Goal: Task Accomplishment & Management: Complete application form

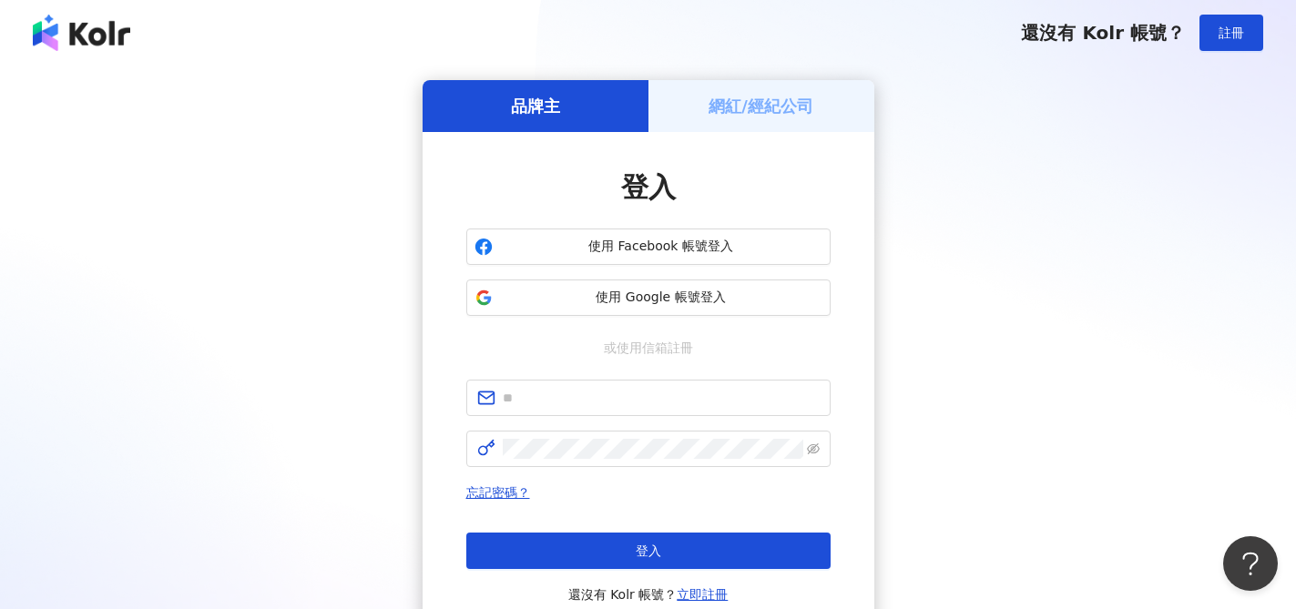
click at [763, 105] on h5 "網紅/經紀公司" at bounding box center [761, 106] width 105 height 23
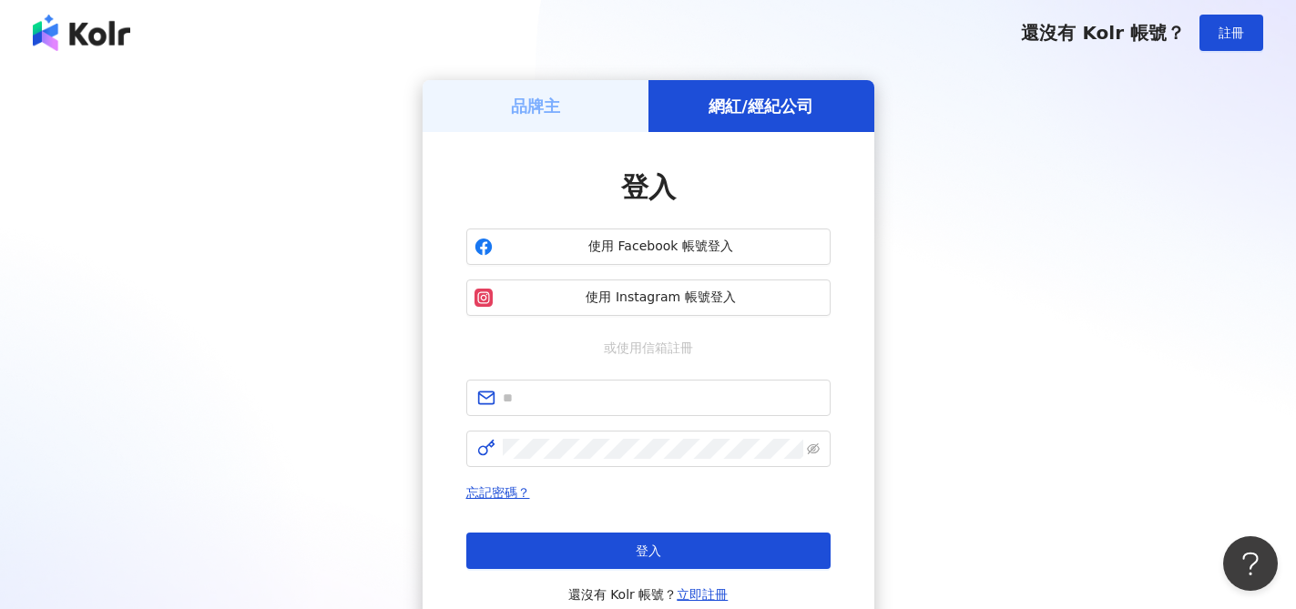
click at [558, 127] on div "品牌主" at bounding box center [536, 106] width 226 height 52
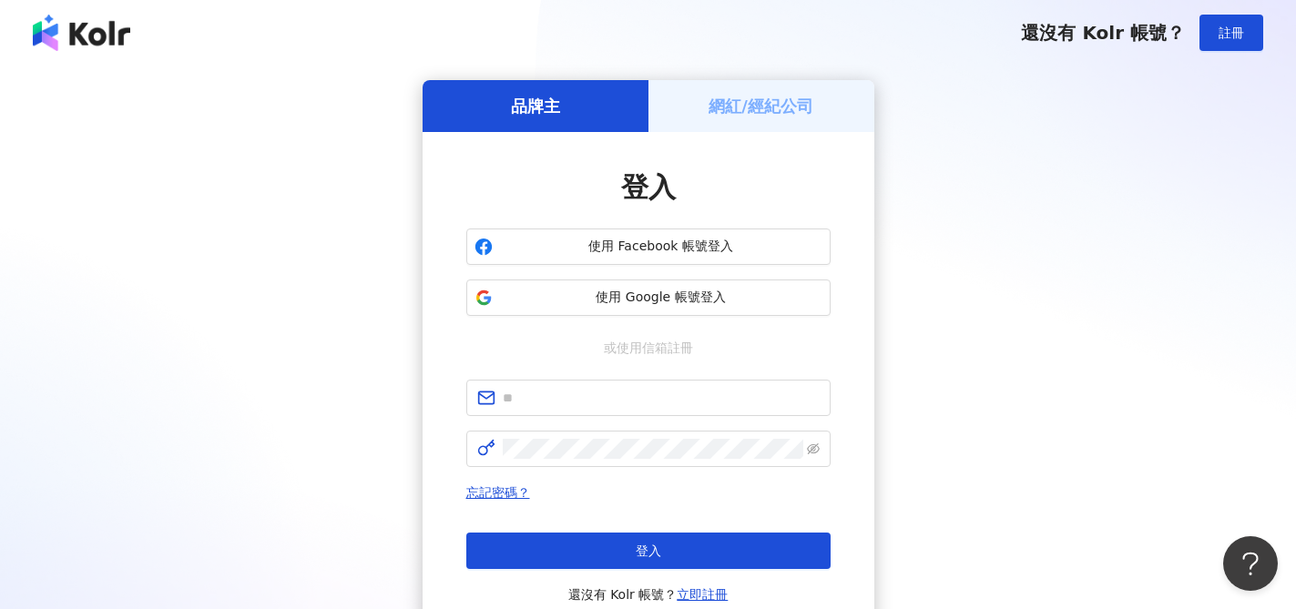
click at [744, 110] on h5 "網紅/經紀公司" at bounding box center [761, 106] width 105 height 23
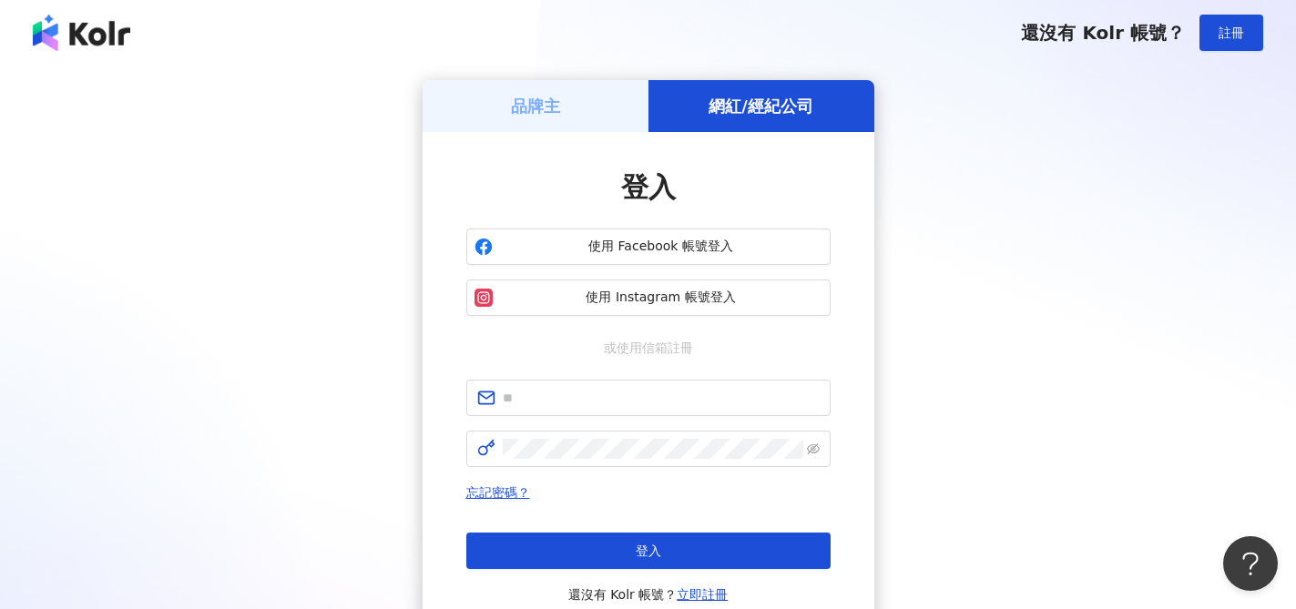
click at [589, 112] on div "品牌主" at bounding box center [536, 106] width 226 height 52
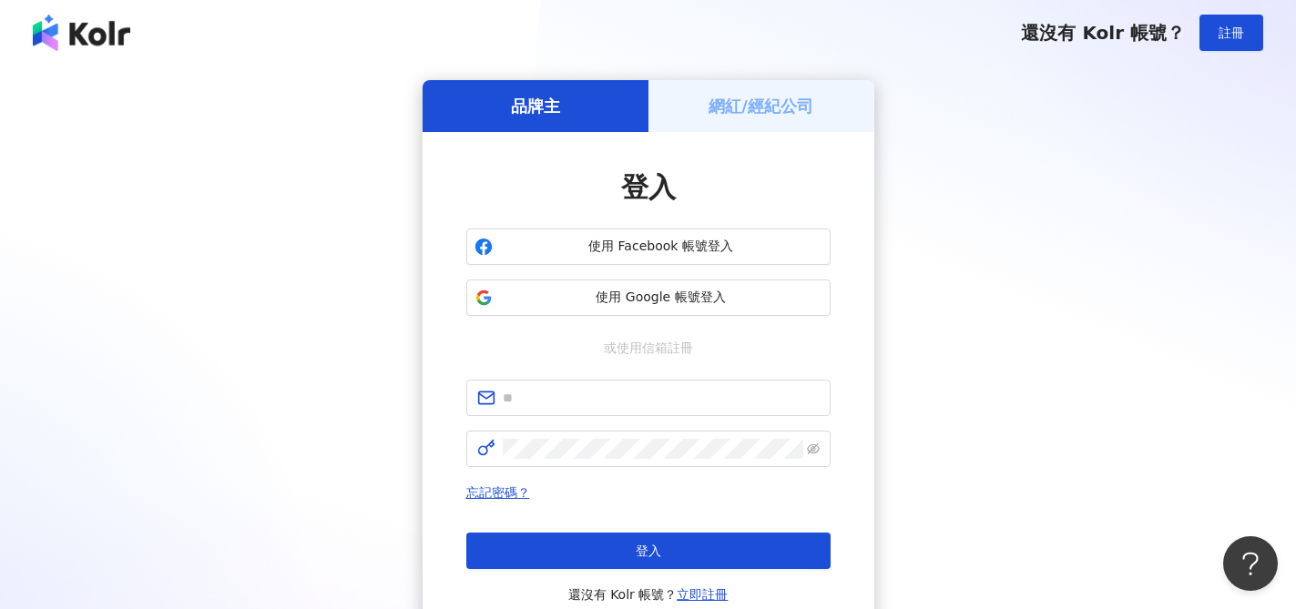
click at [759, 111] on h5 "網紅/經紀公司" at bounding box center [761, 106] width 105 height 23
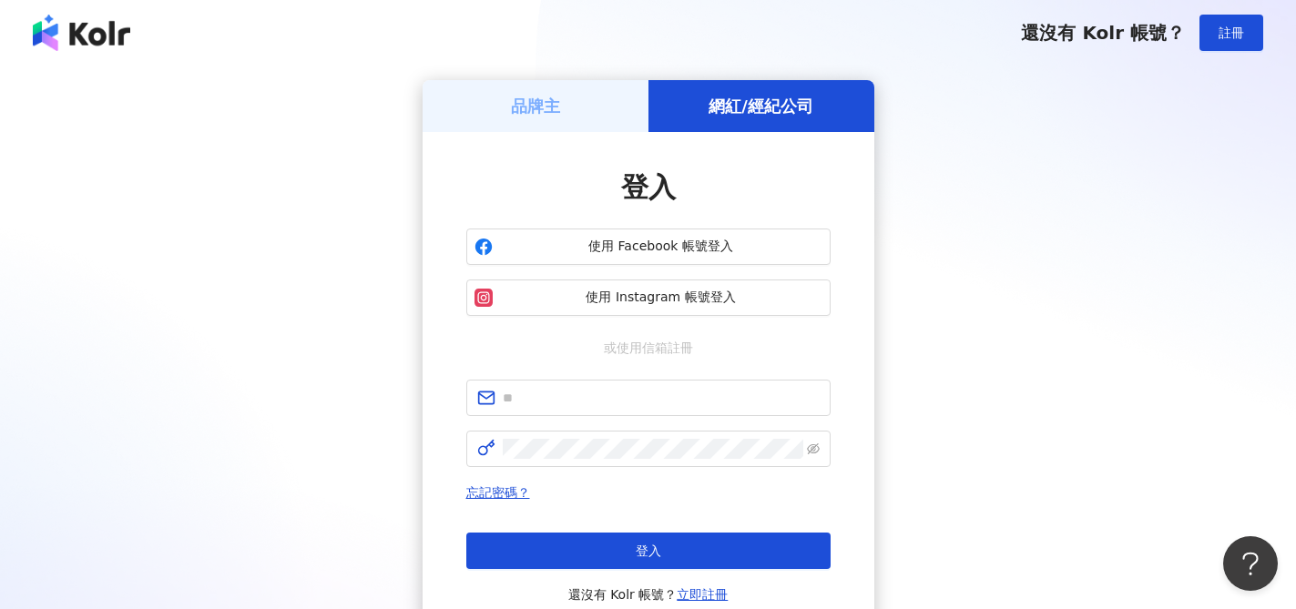
click at [577, 109] on div "品牌主" at bounding box center [536, 106] width 226 height 52
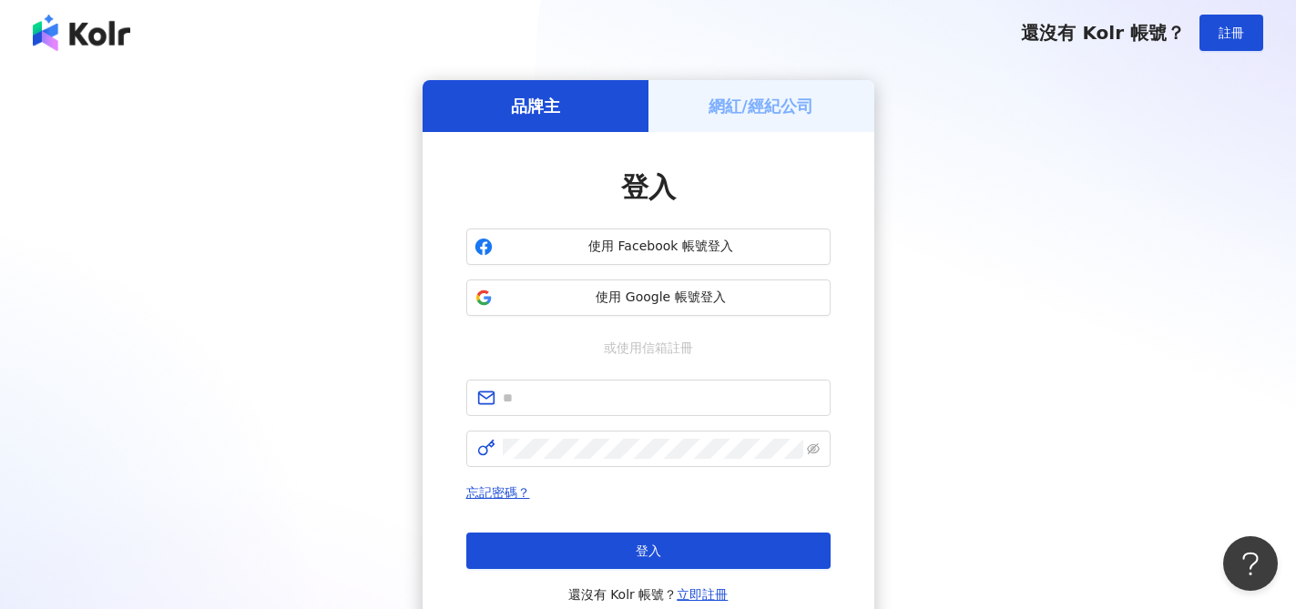
click at [996, 274] on div "品牌主 網紅/經紀公司 登入 使用 Facebook 帳號登入 使用 Google 帳號登入 或使用信箱註冊 忘記密碼？ 登入 還沒有 Kolr 帳號？ 立即…" at bounding box center [648, 361] width 1252 height 562
click at [804, 107] on h5 "網紅/經紀公司" at bounding box center [761, 106] width 105 height 23
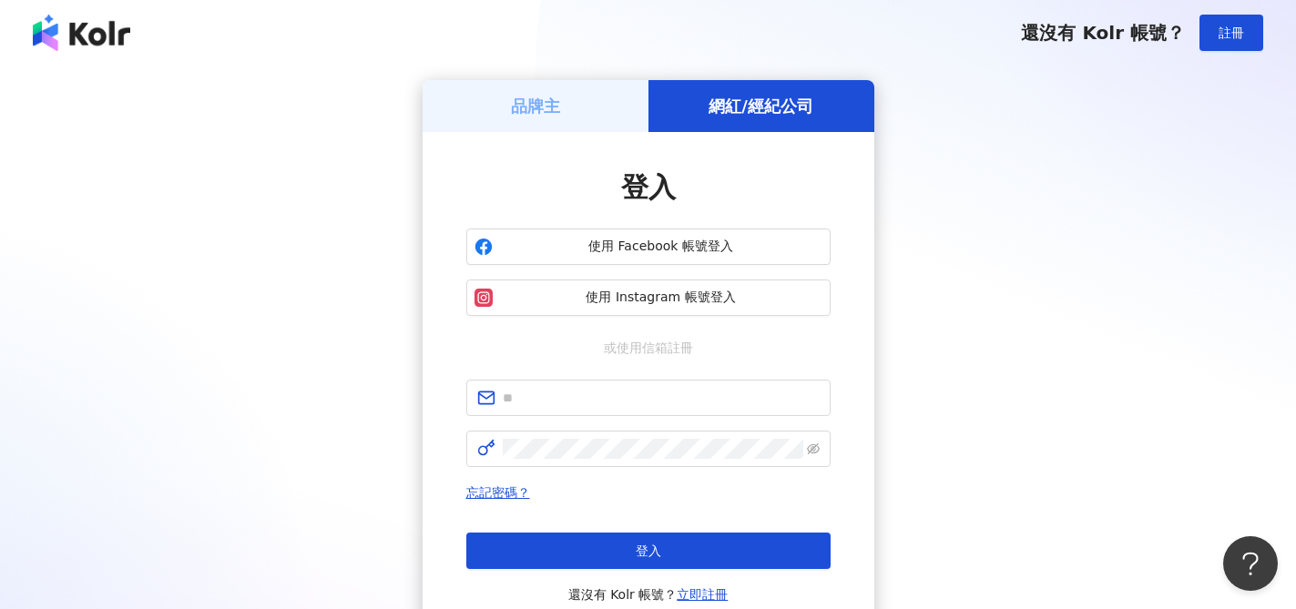
click at [546, 95] on h5 "品牌主" at bounding box center [535, 106] width 49 height 23
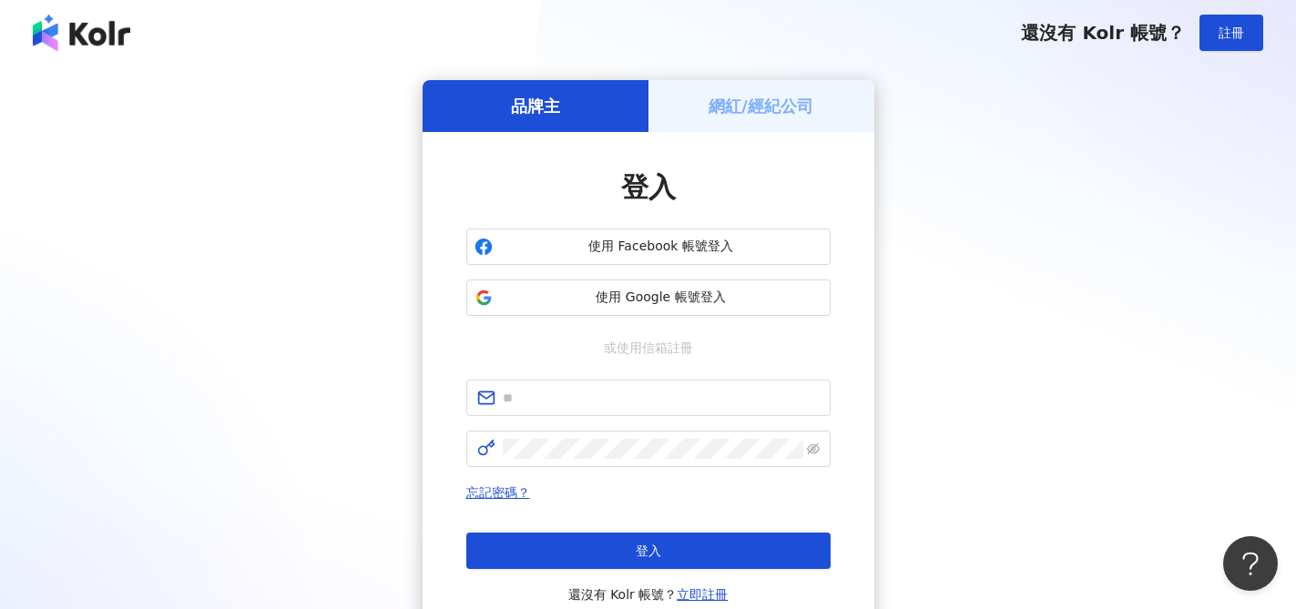
click at [955, 260] on div "品牌主 網紅/經紀公司 登入 使用 Facebook 帳號登入 使用 Google 帳號登入 或使用信箱註冊 忘記密碼？ 登入 還沒有 Kolr 帳號？ 立即…" at bounding box center [648, 361] width 1252 height 562
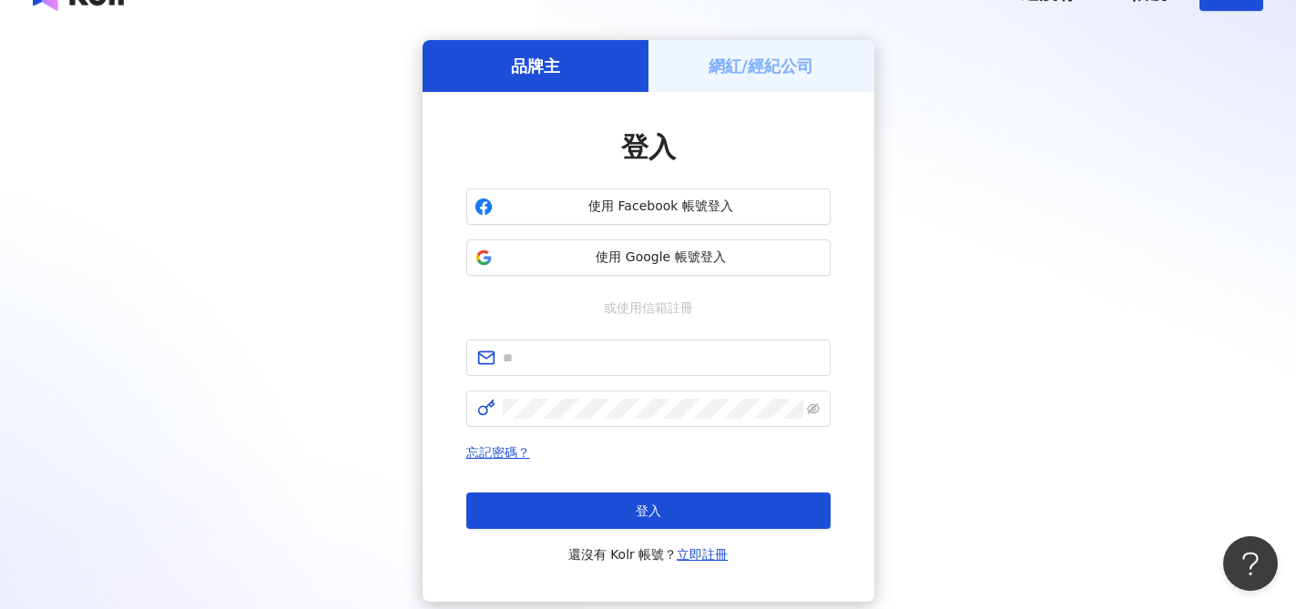
scroll to position [64, 0]
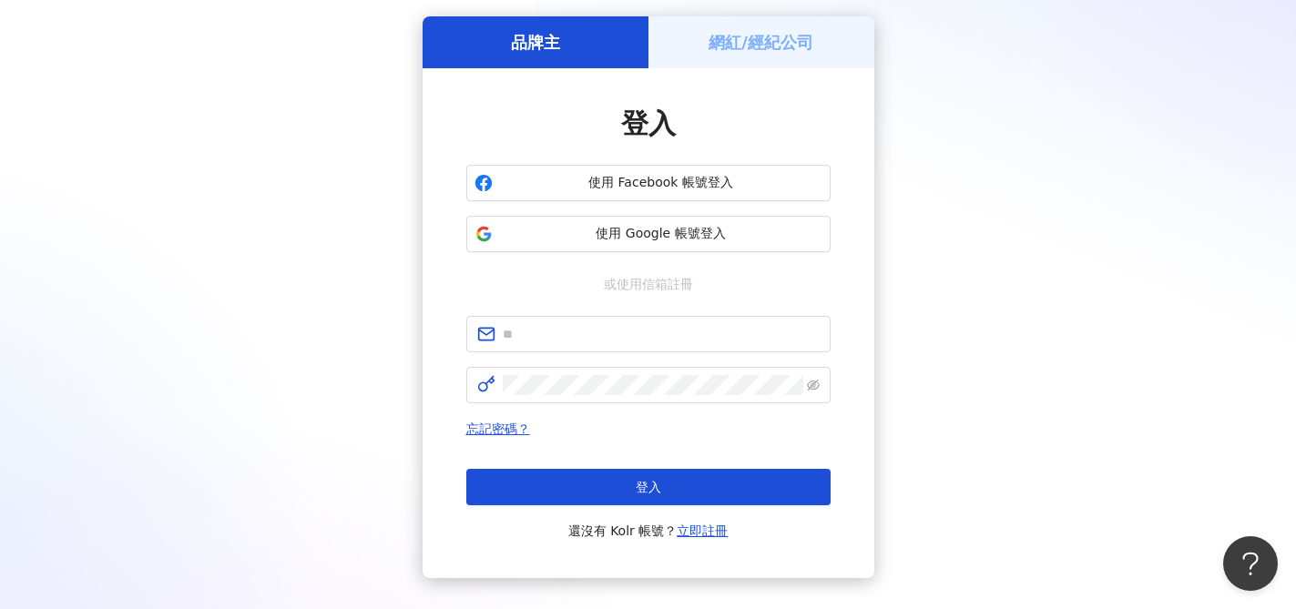
click at [756, 16] on div "網紅/經紀公司" at bounding box center [762, 42] width 226 height 52
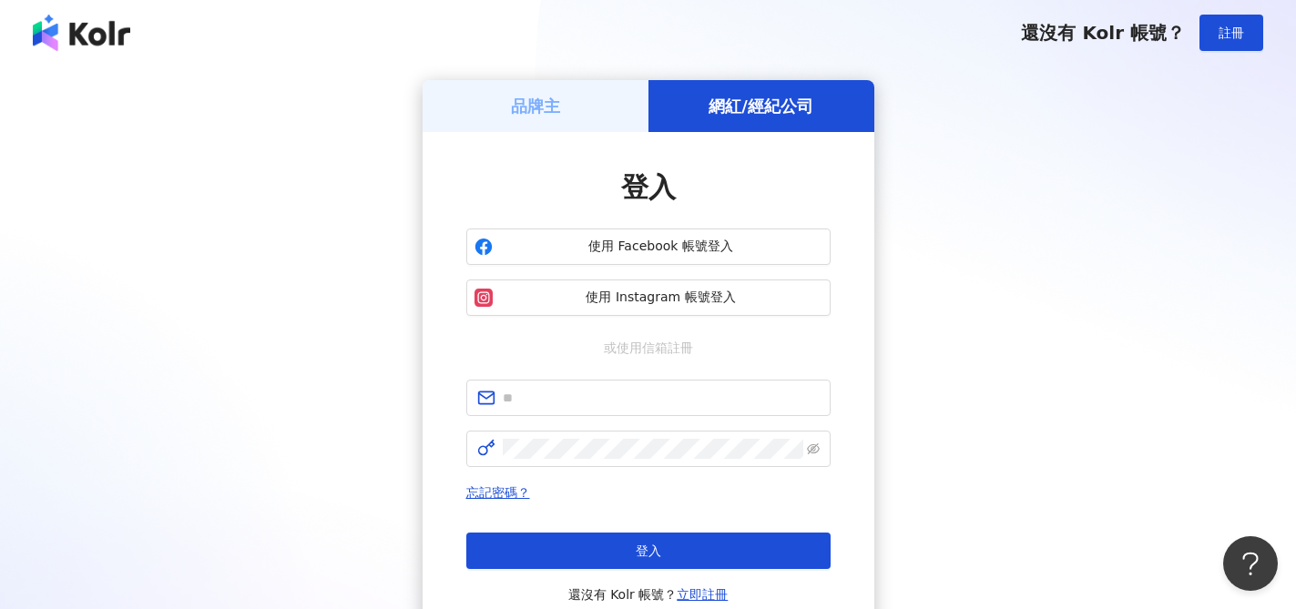
click at [583, 108] on div "品牌主" at bounding box center [536, 106] width 226 height 52
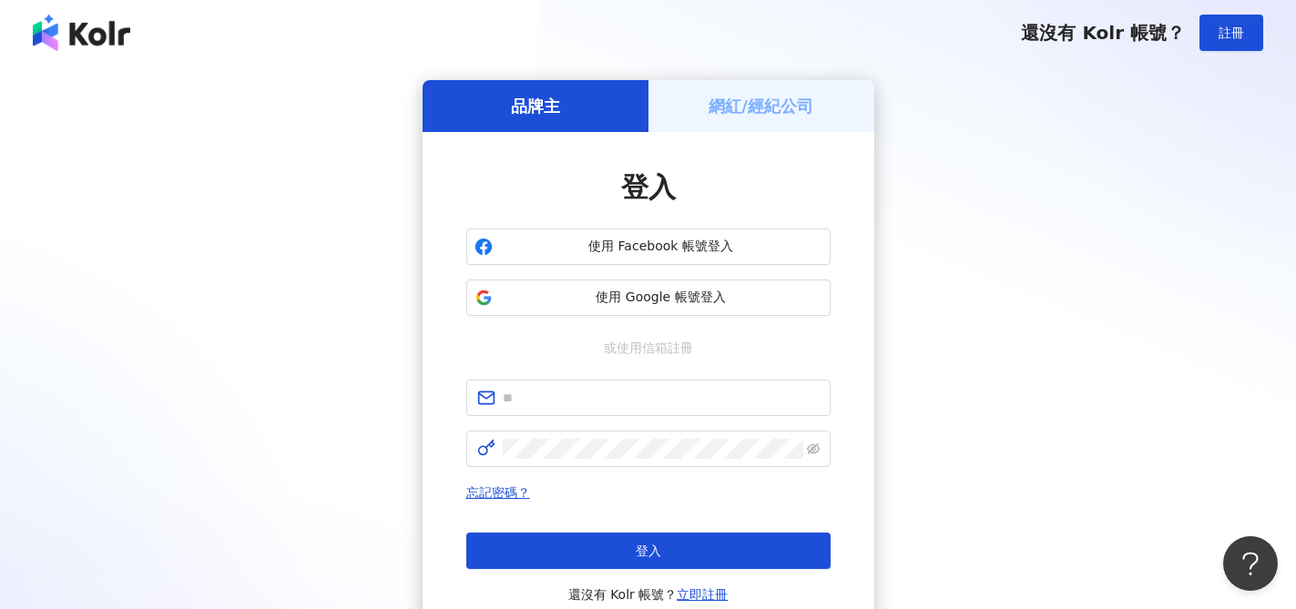
click at [730, 122] on div "網紅/經紀公司" at bounding box center [762, 106] width 226 height 52
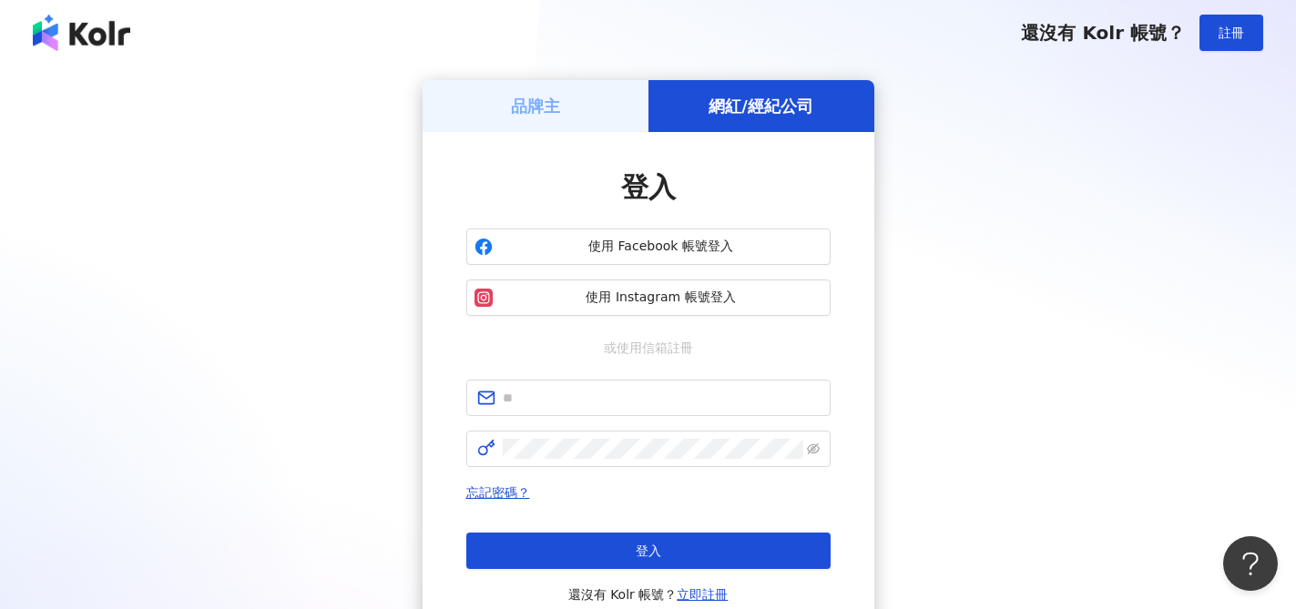
click at [949, 257] on div "品牌主 網紅/經紀公司 登入 使用 Facebook 帳號登入 使用 Instagram 帳號登入 或使用信箱註冊 忘記密碼？ 登入 還沒有 Kolr 帳號？…" at bounding box center [648, 361] width 1252 height 562
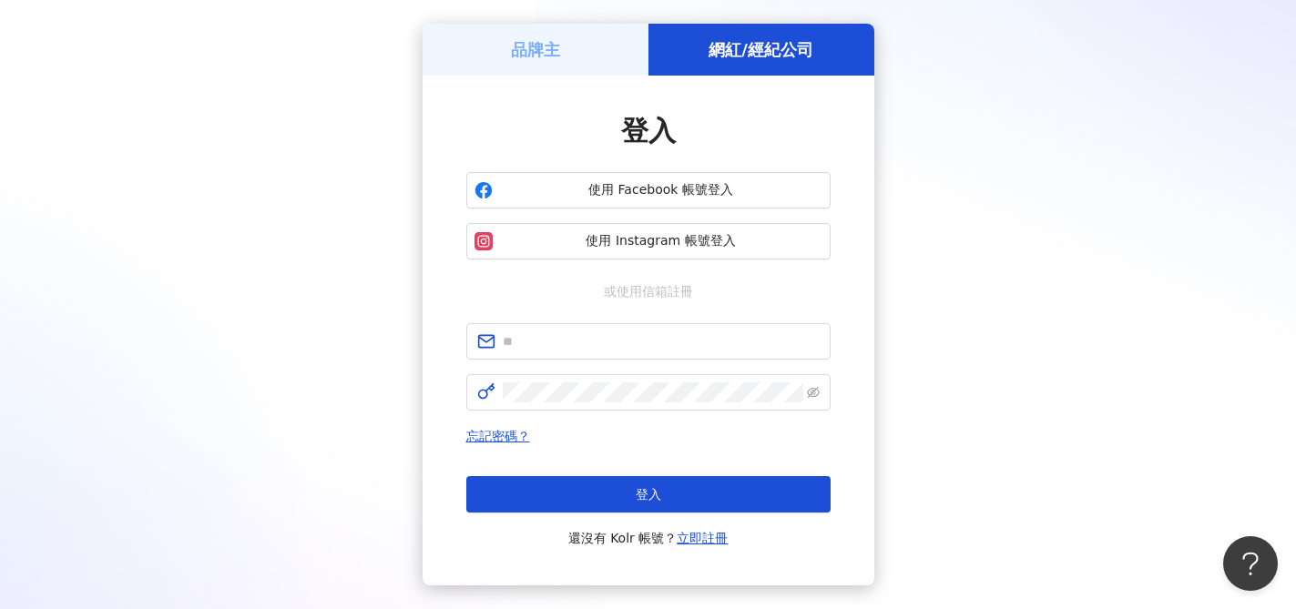
scroll to position [60, 0]
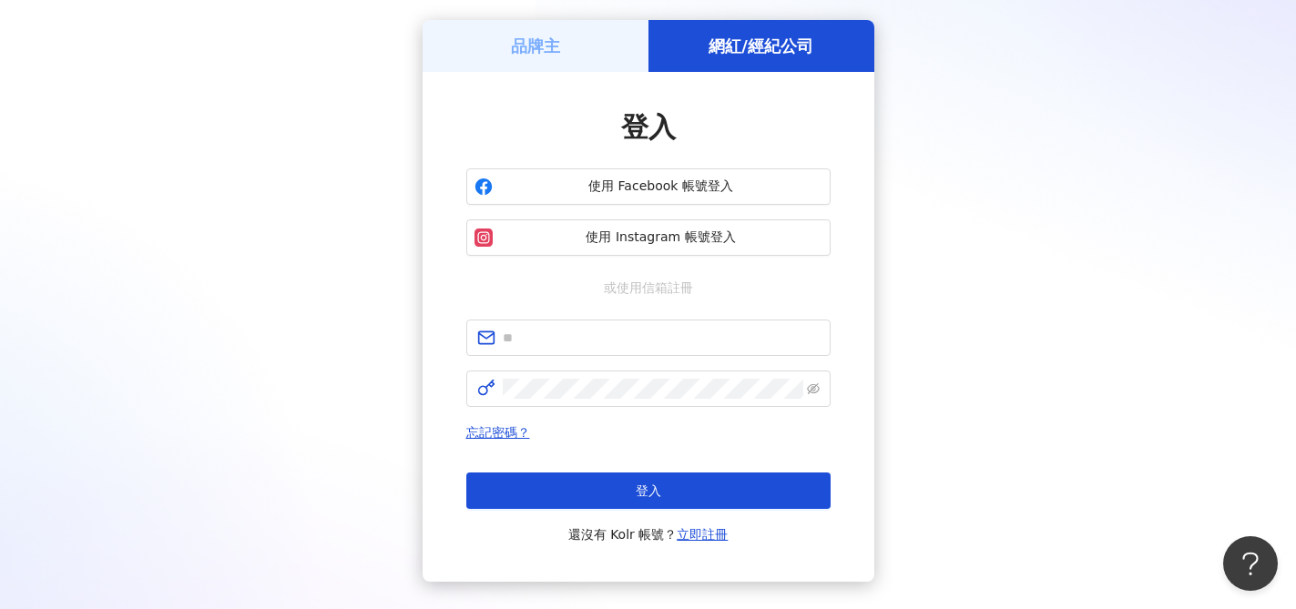
click at [1075, 216] on div "品牌主 網紅/經紀公司 登入 使用 Facebook 帳號登入 使用 Instagram 帳號登入 或使用信箱註冊 忘記密碼？ 登入 還沒有 Kolr 帳號？…" at bounding box center [648, 301] width 1252 height 562
click at [1040, 219] on div "品牌主 網紅/經紀公司 登入 使用 Facebook 帳號登入 使用 Instagram 帳號登入 或使用信箱註冊 忘記密碼？ 登入 還沒有 Kolr 帳號？…" at bounding box center [648, 301] width 1252 height 562
click at [592, 60] on div "品牌主" at bounding box center [536, 46] width 226 height 52
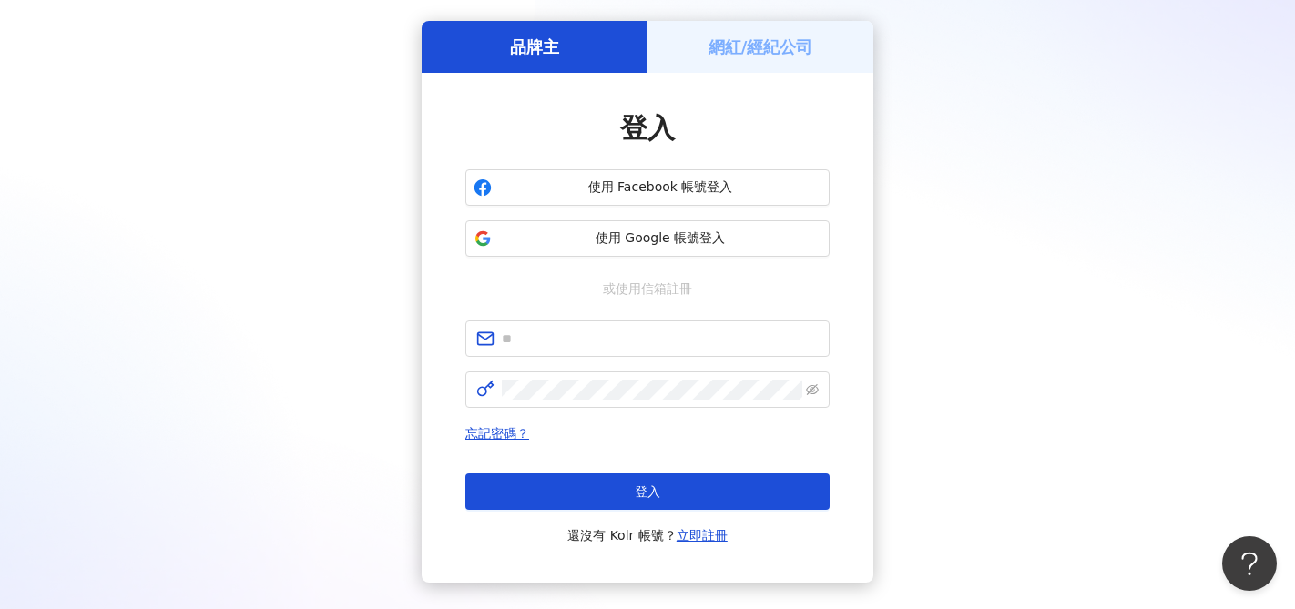
scroll to position [169, 0]
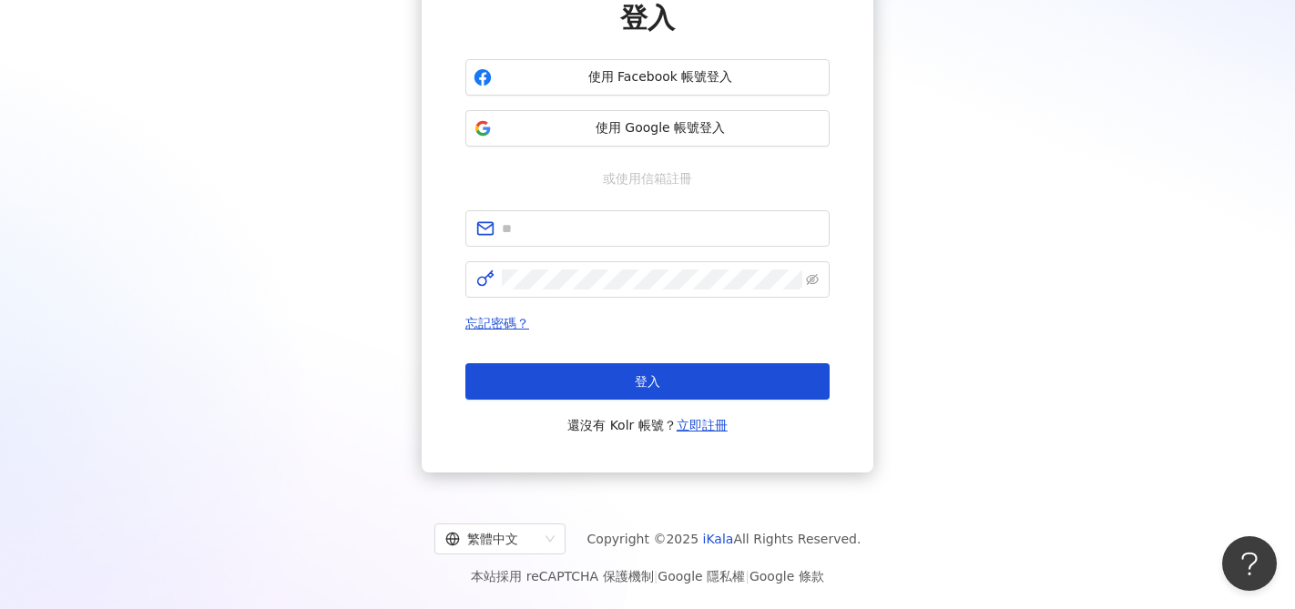
click at [1064, 82] on div "品牌主 網紅/經紀公司 登入 使用 Facebook 帳號登入 使用 Google 帳號登入 或使用信箱註冊 忘記密碼？ 登入 還沒有 Kolr 帳號？ 立即…" at bounding box center [647, 192] width 1251 height 562
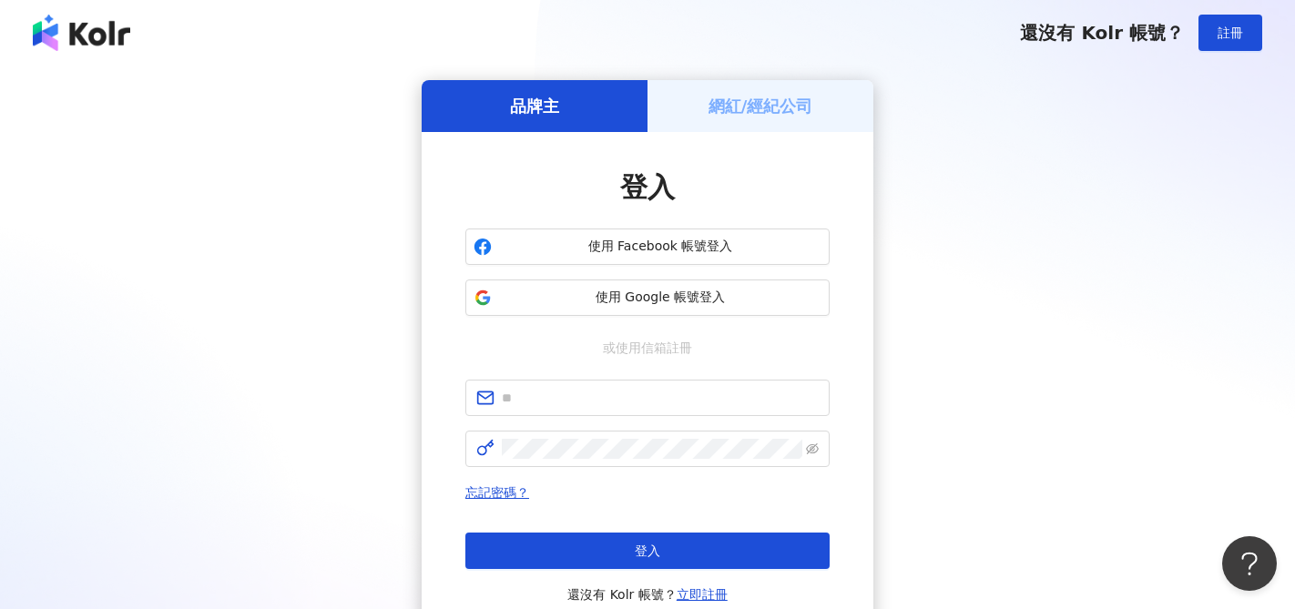
click at [110, 35] on img at bounding box center [81, 33] width 97 height 36
click at [82, 28] on img at bounding box center [81, 33] width 97 height 36
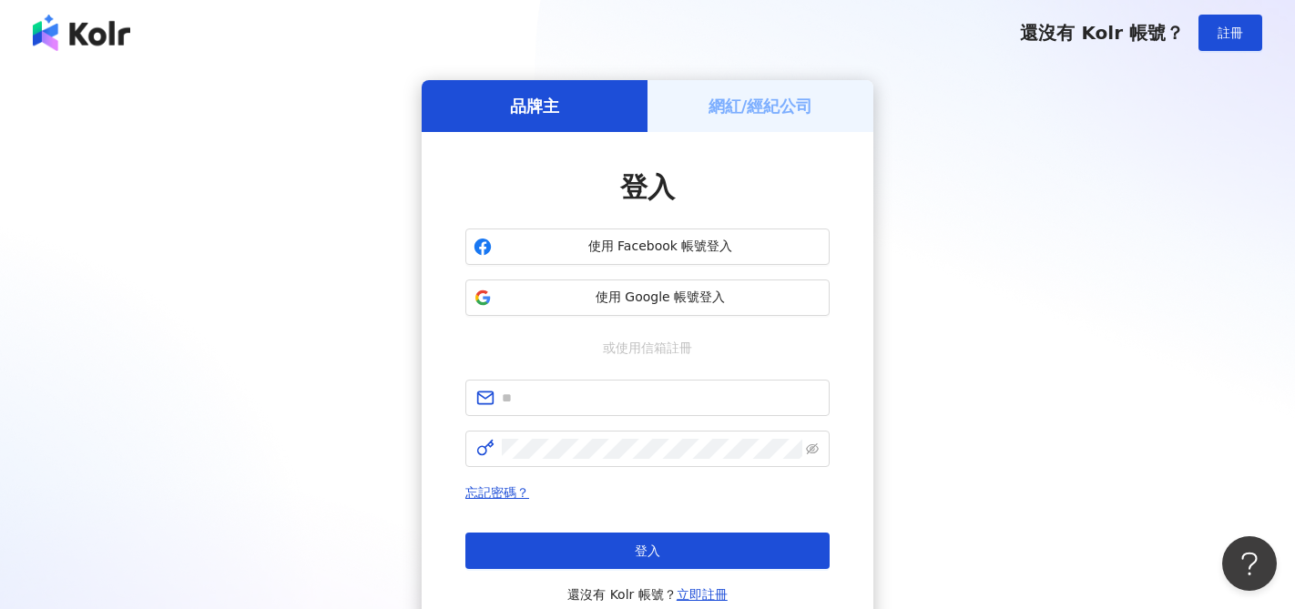
click at [77, 28] on img at bounding box center [81, 33] width 97 height 36
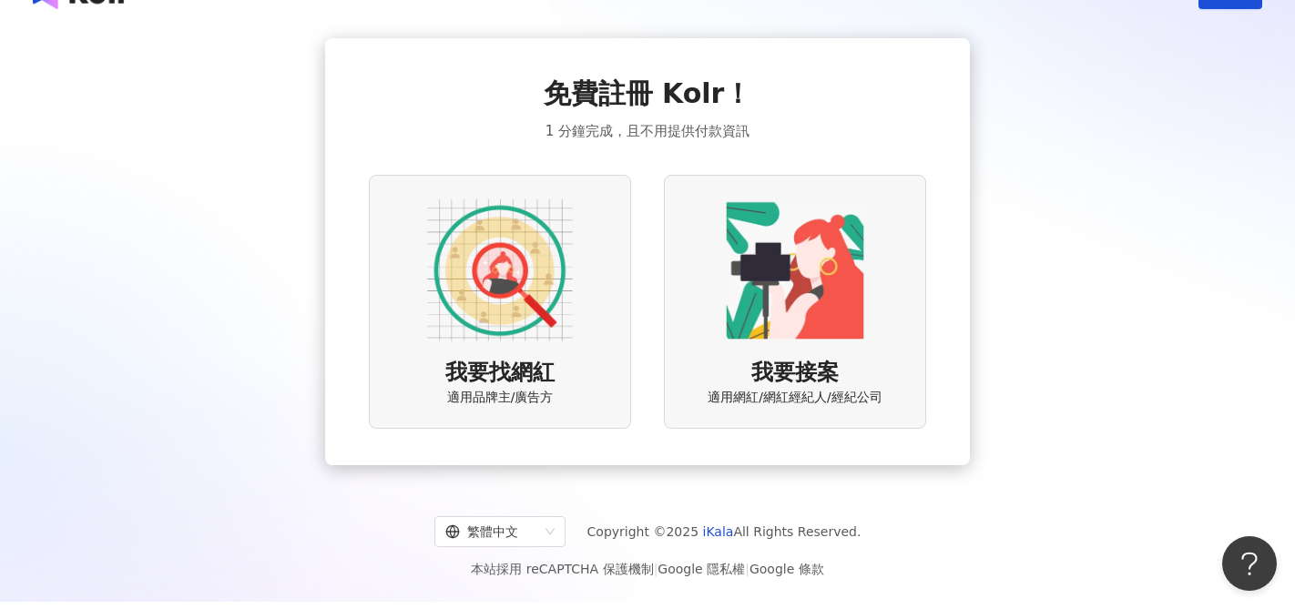
scroll to position [29, 0]
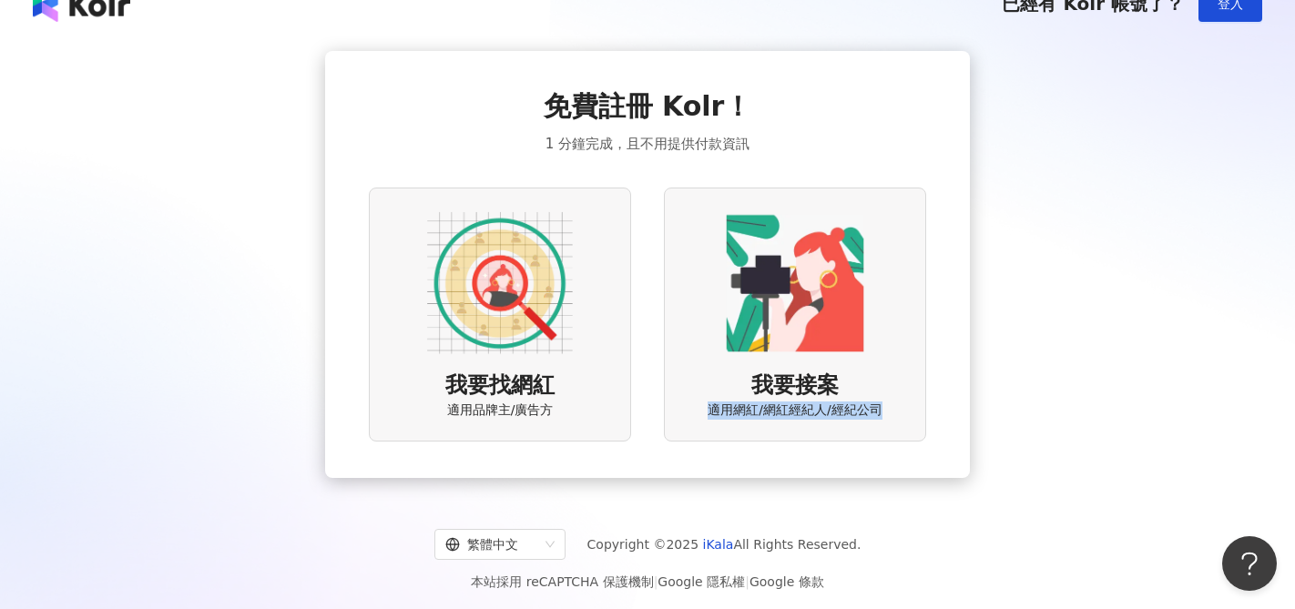
drag, startPoint x: 708, startPoint y: 414, endPoint x: 923, endPoint y: 416, distance: 215.0
click at [923, 416] on div "我要接案 適用網紅/網紅經紀人/經紀公司" at bounding box center [795, 315] width 262 height 254
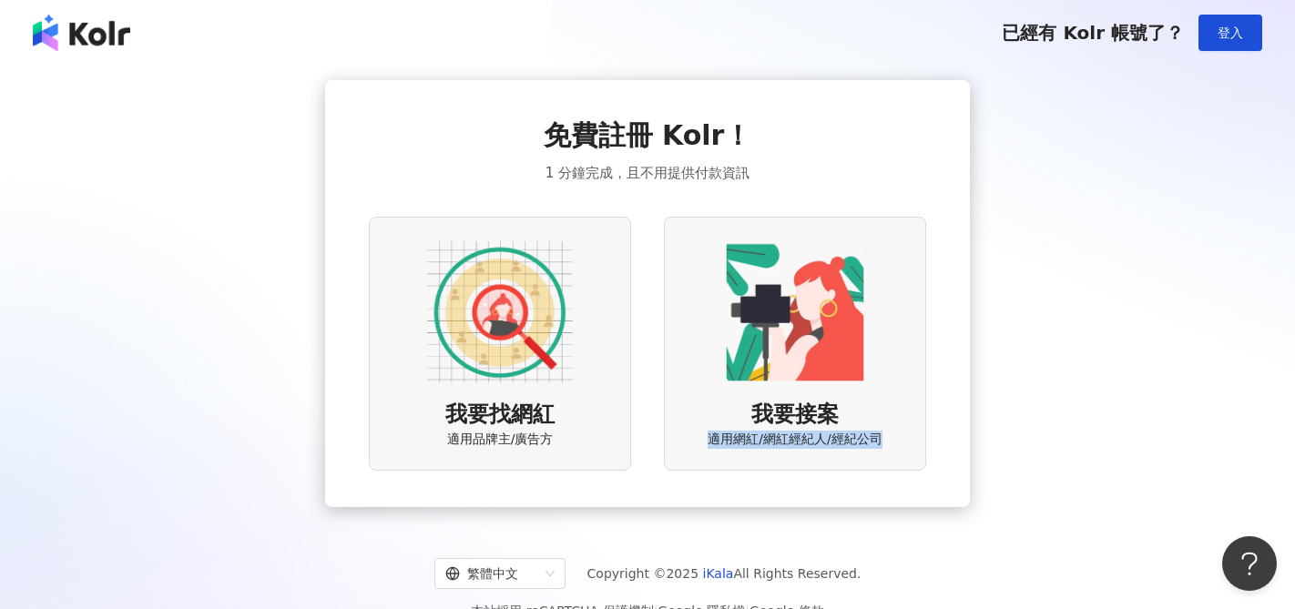
drag, startPoint x: 710, startPoint y: 440, endPoint x: 880, endPoint y: 440, distance: 169.4
click at [880, 440] on span "適用網紅/網紅經紀人/經紀公司" at bounding box center [795, 440] width 174 height 18
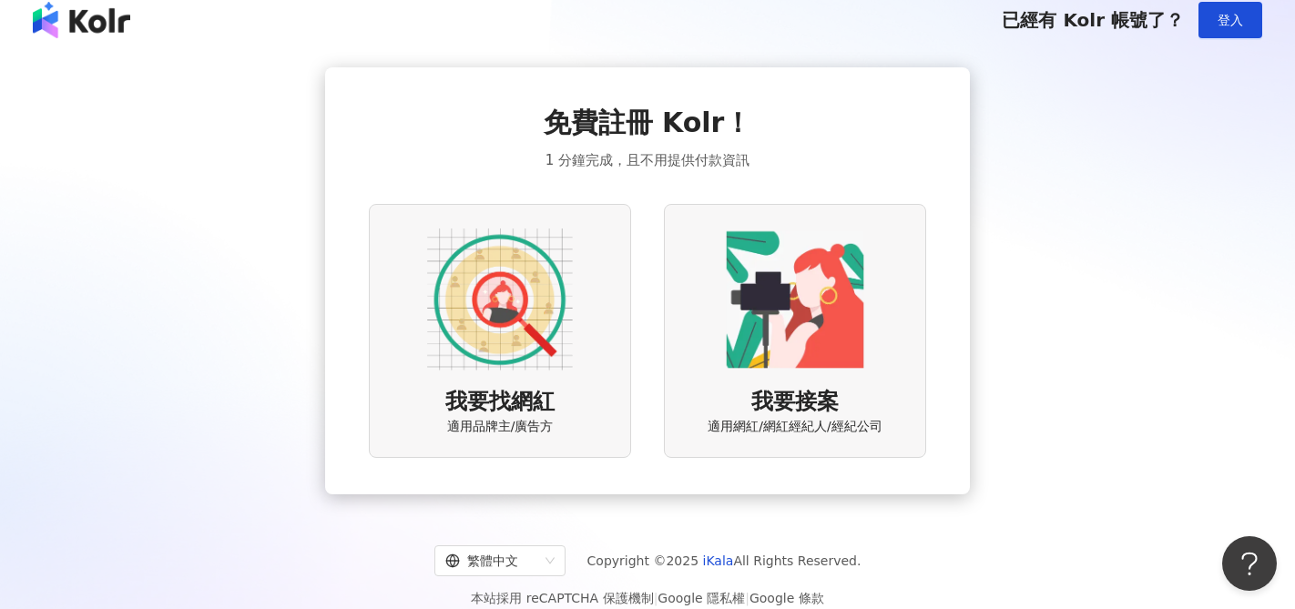
scroll to position [9, 0]
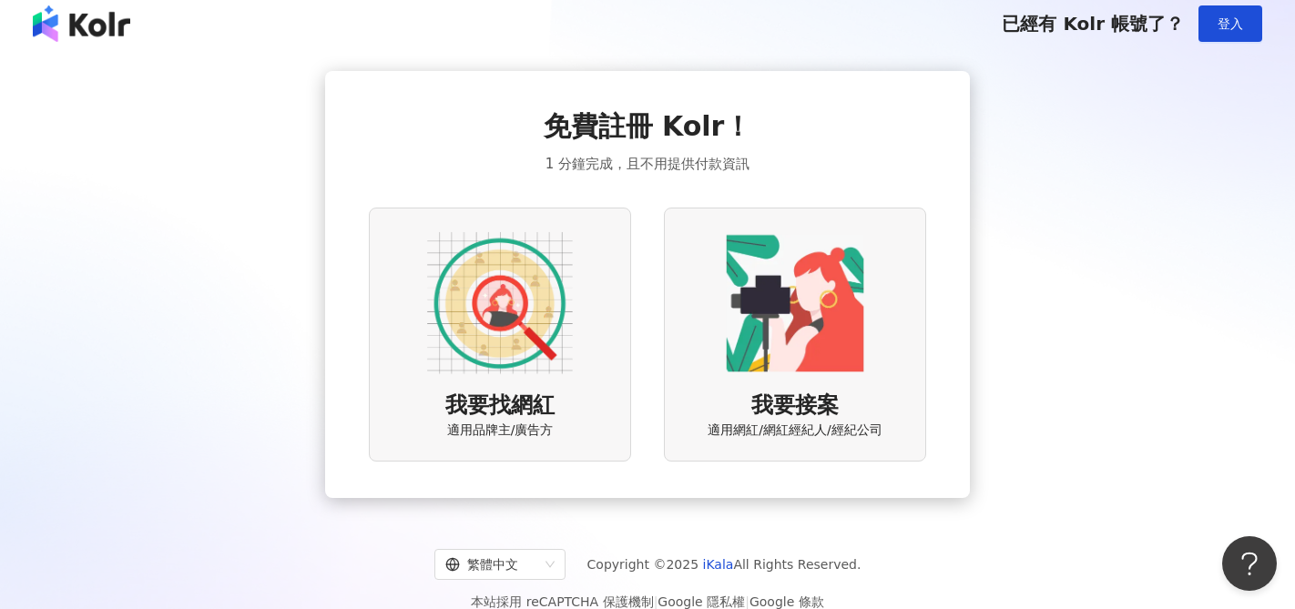
click at [1108, 21] on span "已經有 Kolr 帳號了？" at bounding box center [1093, 24] width 182 height 22
click at [1093, 75] on div "免費註冊 Kolr！ 1 分鐘完成，且不用提供付款資訊 我要找網紅 適用品牌主/廣告方 我要接案 適用網紅/網紅經紀人/經紀公司" at bounding box center [647, 284] width 1251 height 427
click at [781, 287] on img at bounding box center [795, 303] width 146 height 146
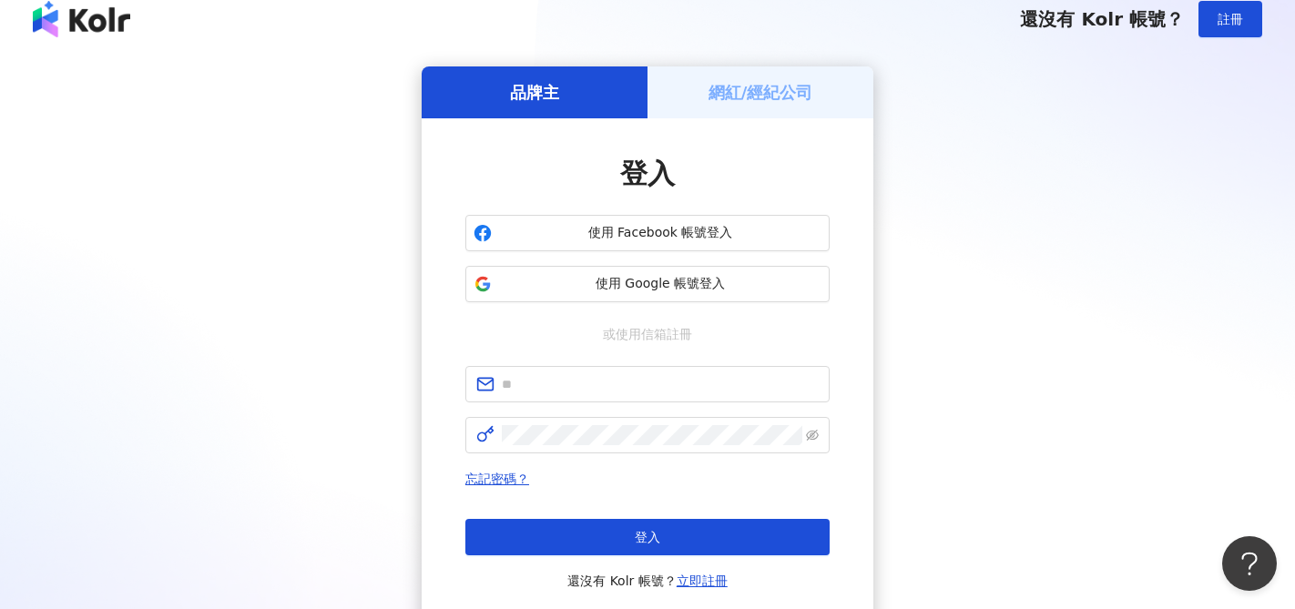
scroll to position [30, 0]
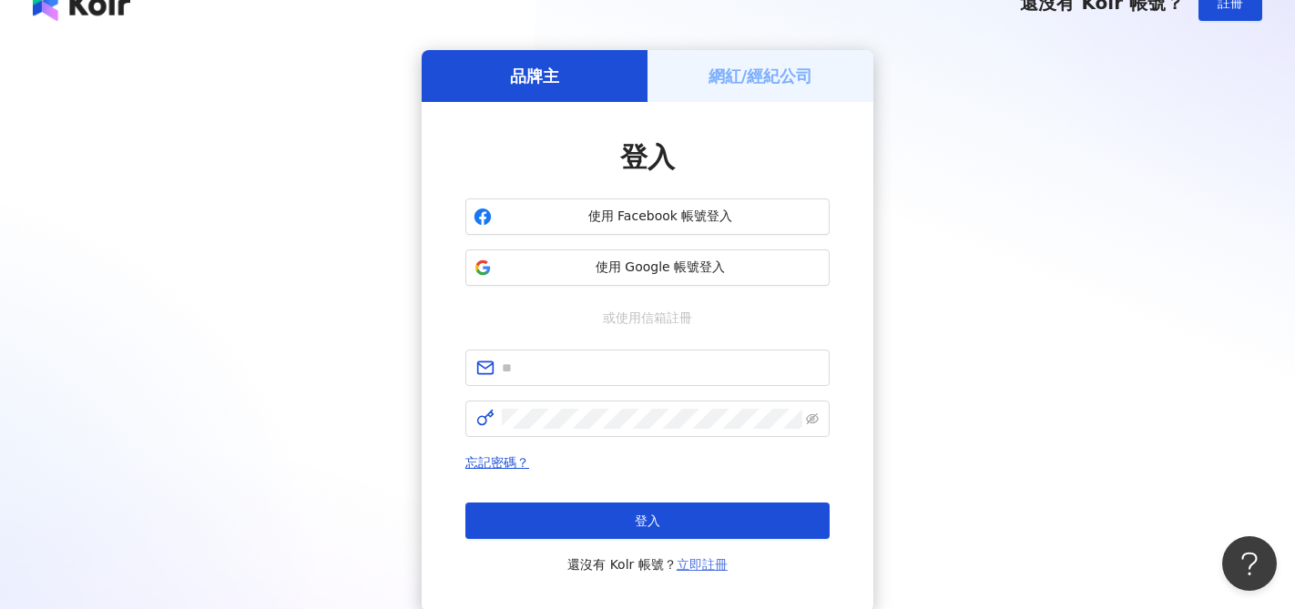
click at [705, 567] on link "立即註冊" at bounding box center [702, 564] width 51 height 15
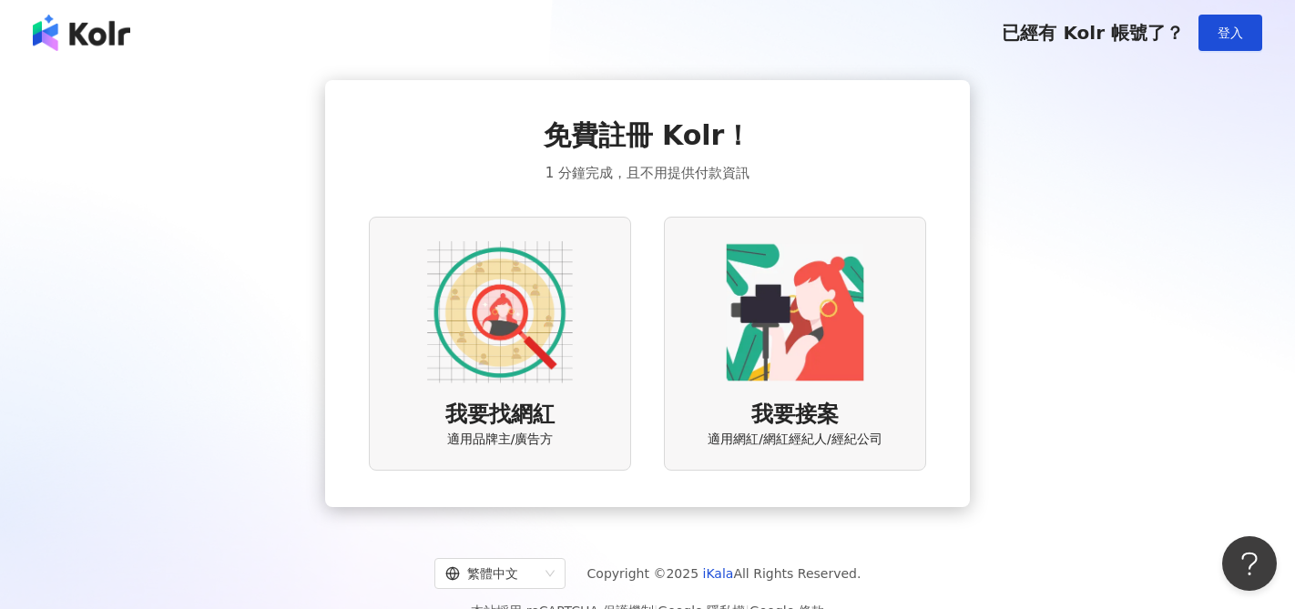
click at [849, 281] on img at bounding box center [795, 313] width 146 height 146
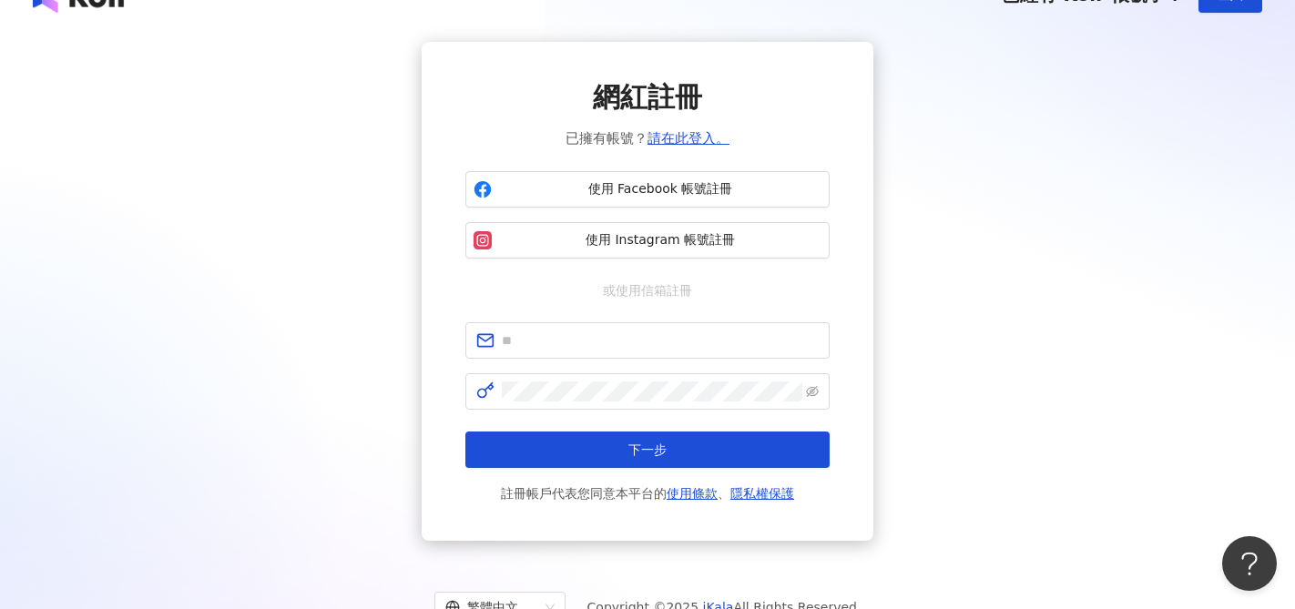
scroll to position [38, 0]
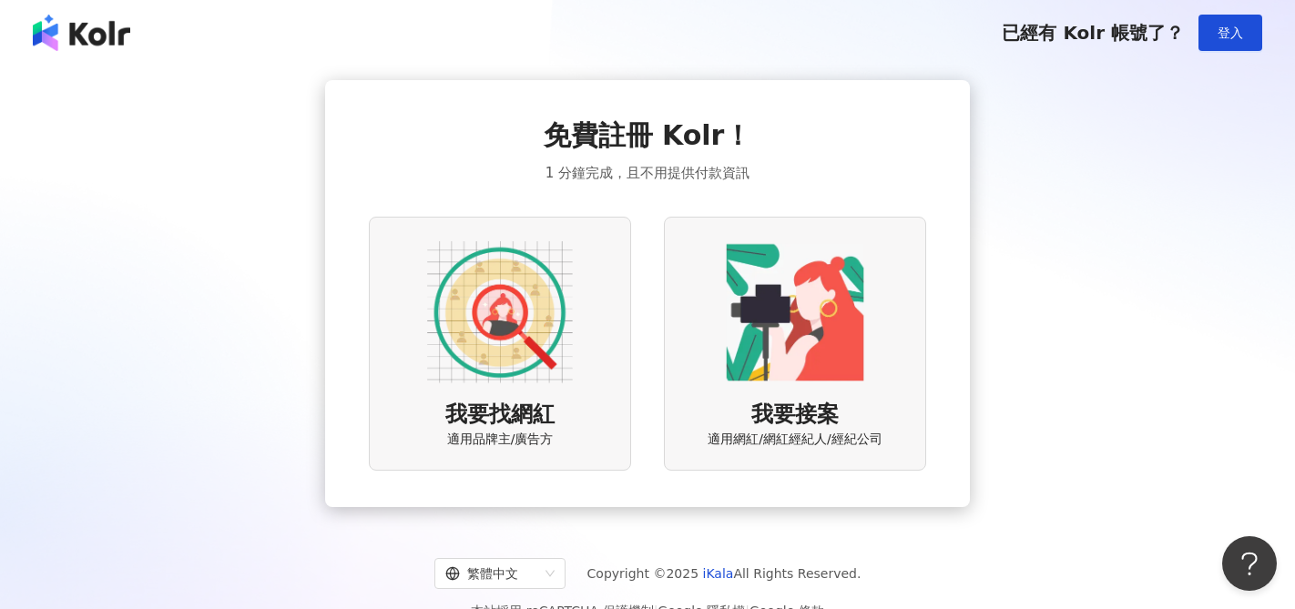
click at [542, 273] on img at bounding box center [500, 313] width 146 height 146
click at [758, 259] on img at bounding box center [795, 313] width 146 height 146
